Goal: Find specific page/section: Find specific page/section

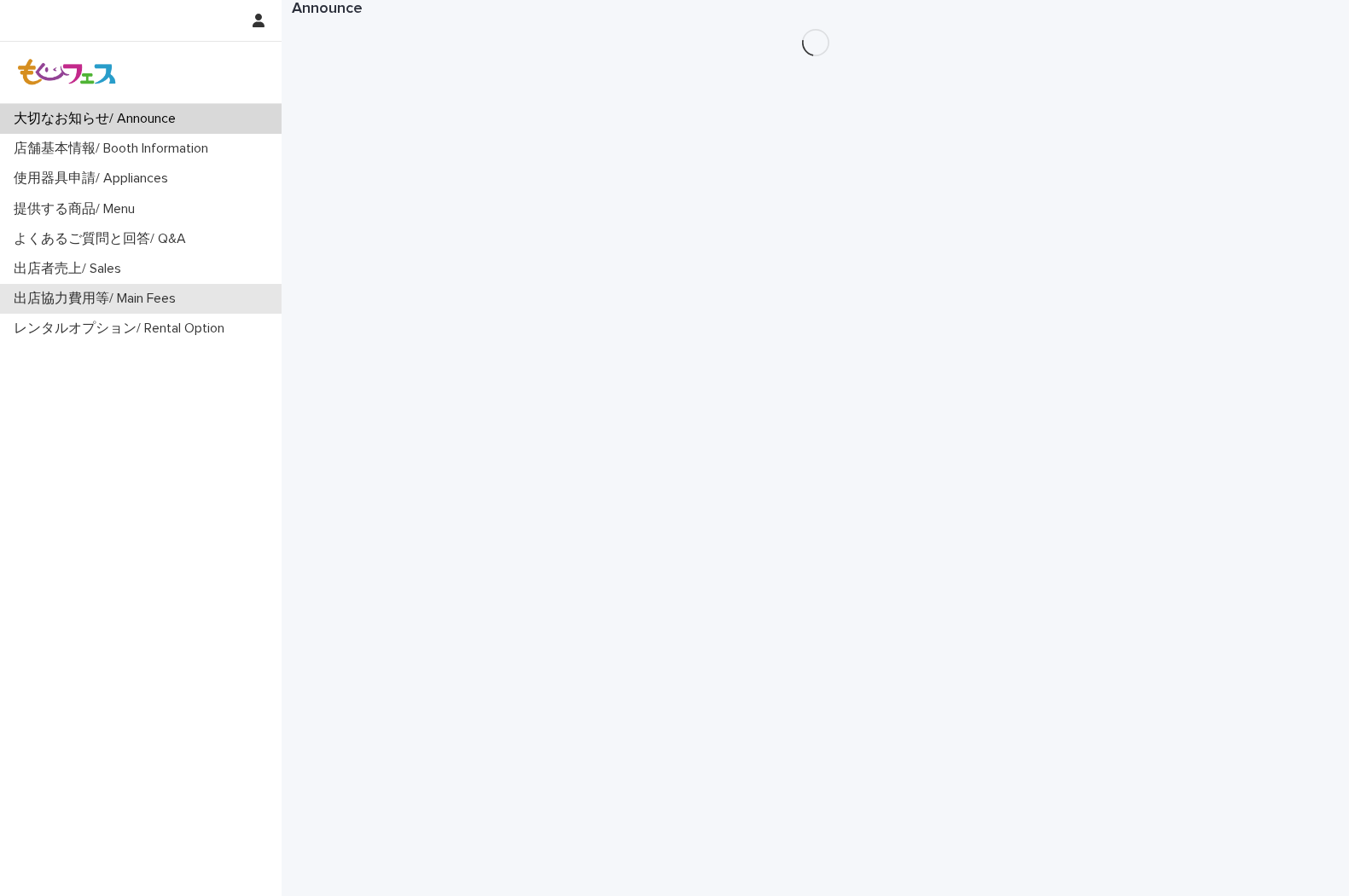
click at [90, 288] on div "出店協力費用等/ Main Fees" at bounding box center [141, 299] width 281 height 30
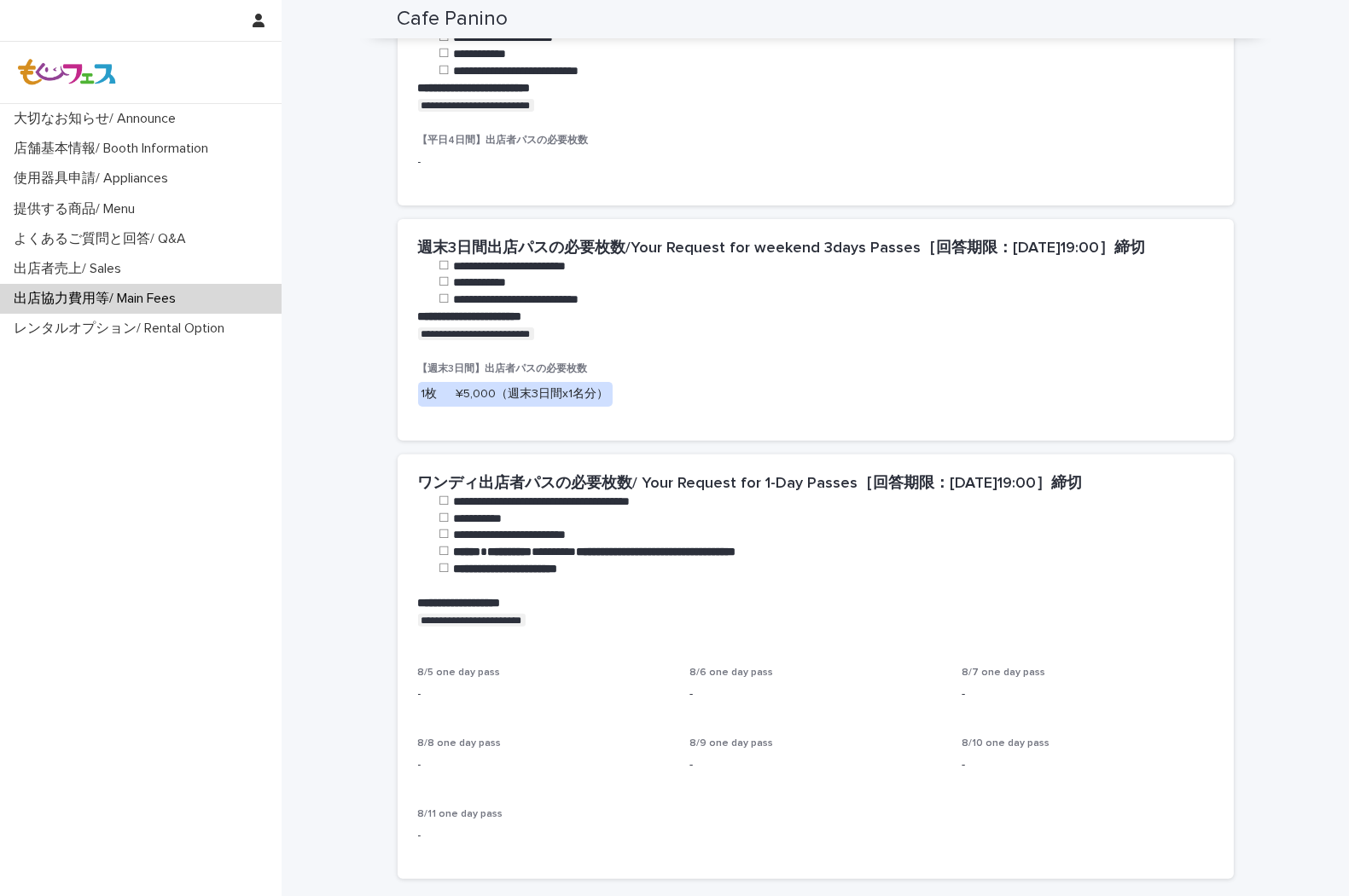
scroll to position [1231, 0]
